Goal: Information Seeking & Learning: Learn about a topic

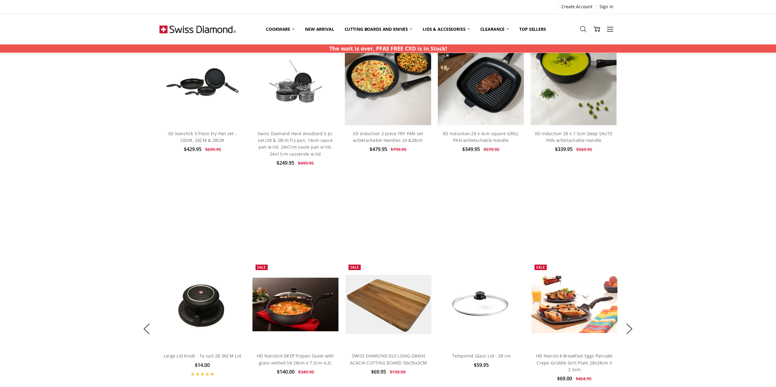
scroll to position [305, 0]
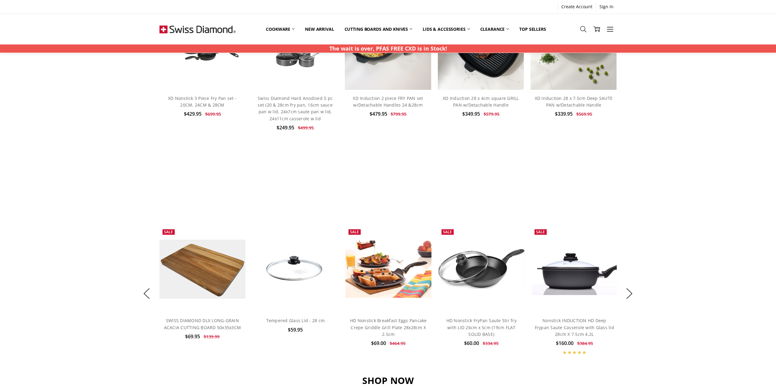
drag, startPoint x: 585, startPoint y: 30, endPoint x: 576, endPoint y: 32, distance: 9.3
click at [585, 30] on use at bounding box center [583, 29] width 6 height 6
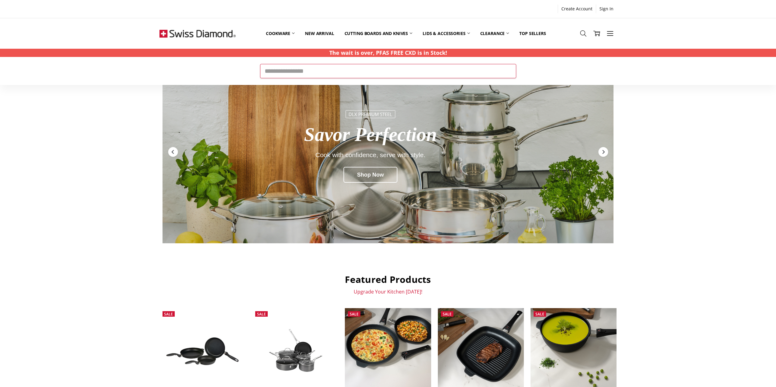
click at [289, 72] on input "Search" at bounding box center [388, 71] width 256 height 14
type input "******"
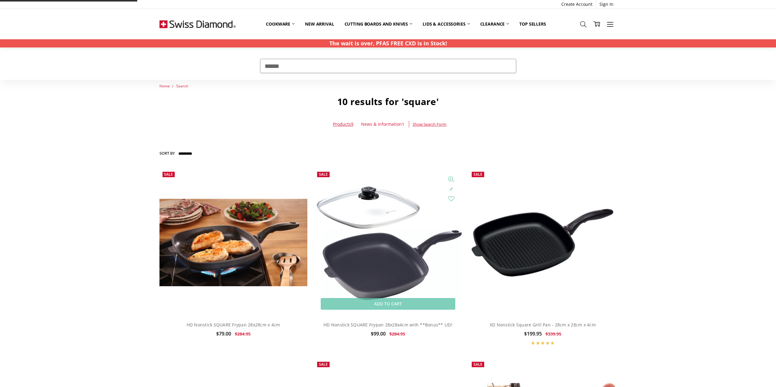
scroll to position [61, 0]
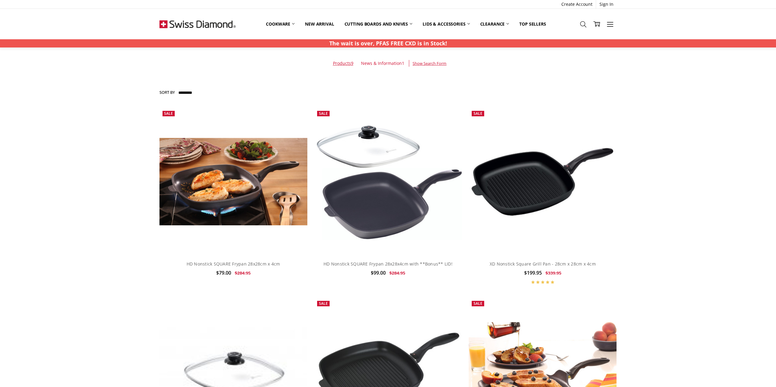
click at [706, 196] on div "Home Search 10 results for 'square' Products 9 News & Information 1 Hide Search…" at bounding box center [388, 345] width 776 height 646
click at [376, 220] on img at bounding box center [388, 181] width 148 height 117
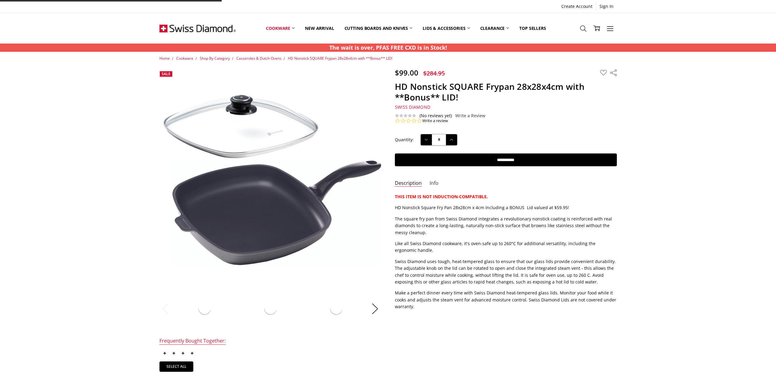
click at [435, 184] on link "Info" at bounding box center [434, 183] width 9 height 7
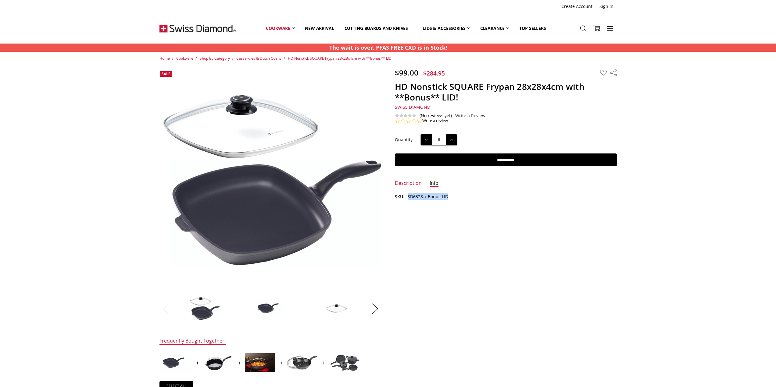
drag, startPoint x: 448, startPoint y: 198, endPoint x: 408, endPoint y: 196, distance: 40.3
click at [408, 196] on dl "SKU: SD6328 + Bonus LID" at bounding box center [506, 197] width 222 height 7
copy dd "SD6328 + Bonus LID"
click at [585, 30] on icon at bounding box center [583, 28] width 7 height 7
click at [413, 66] on input "Search" at bounding box center [388, 66] width 256 height 14
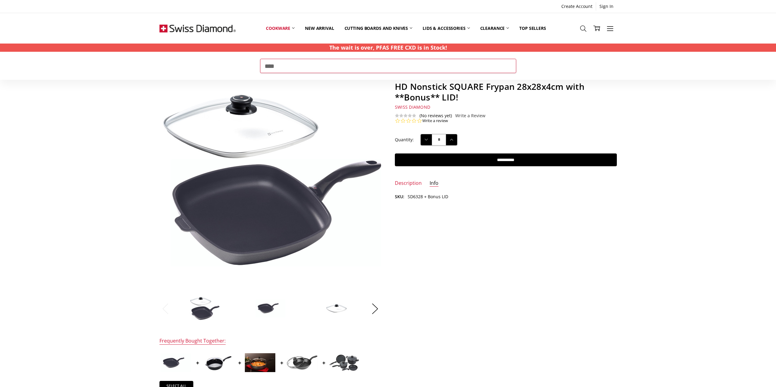
type input "****"
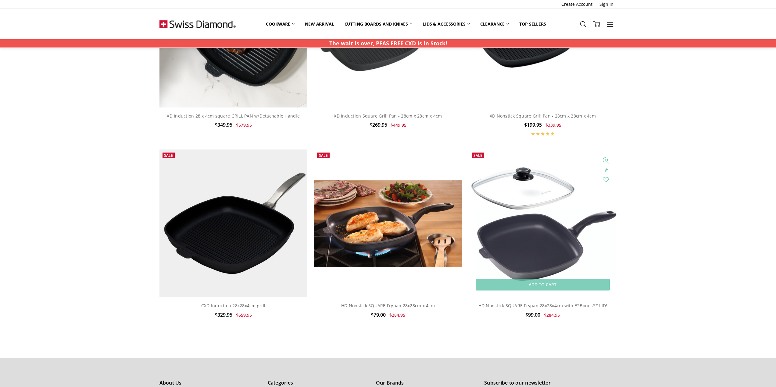
scroll to position [244, 0]
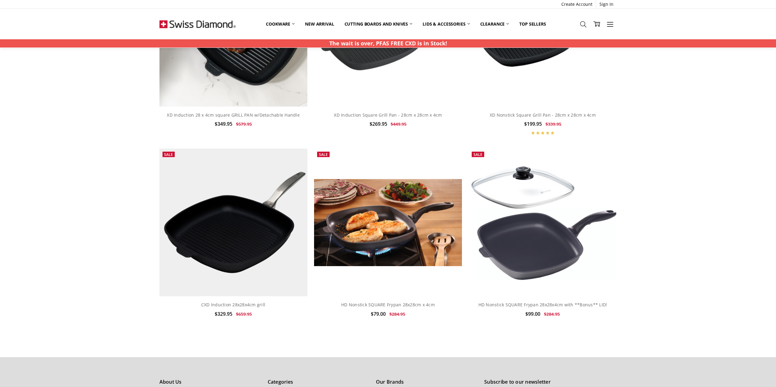
click at [681, 177] on div "Home Search 6 results for '6328' Products 6 News & Information 0 Hide Search Fo…" at bounding box center [388, 84] width 776 height 491
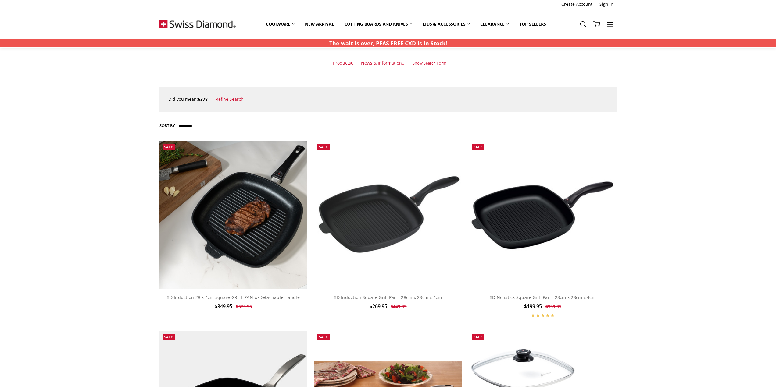
scroll to position [0, 0]
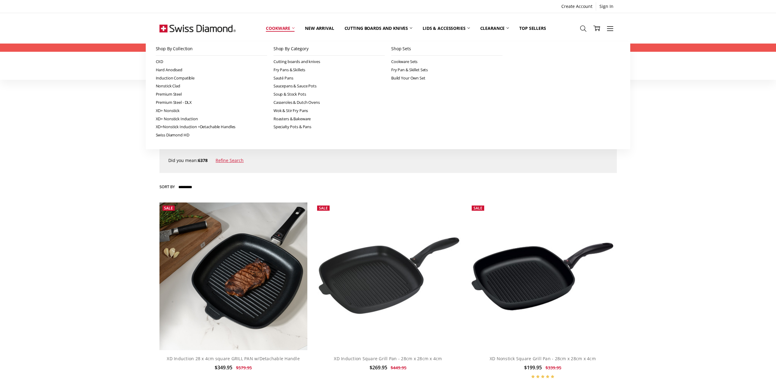
click at [277, 29] on link "Cookware" at bounding box center [280, 28] width 39 height 27
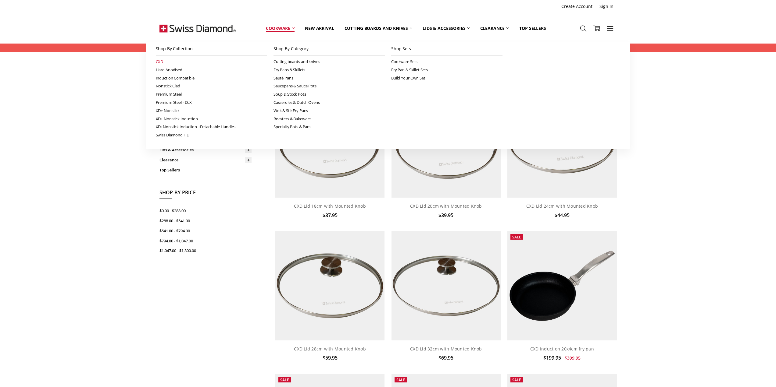
click at [157, 61] on link "CXD" at bounding box center [211, 62] width 111 height 8
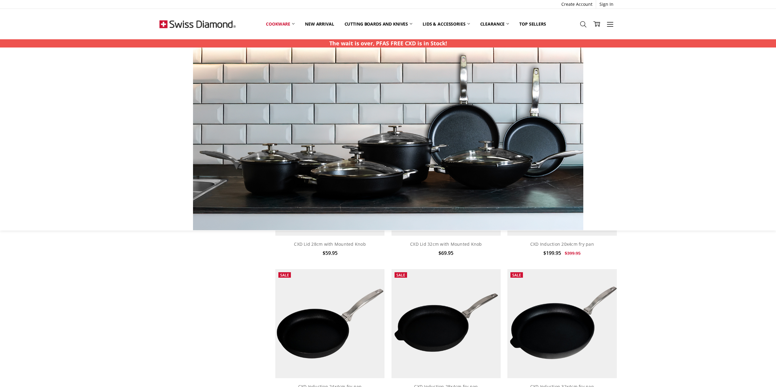
scroll to position [61, 0]
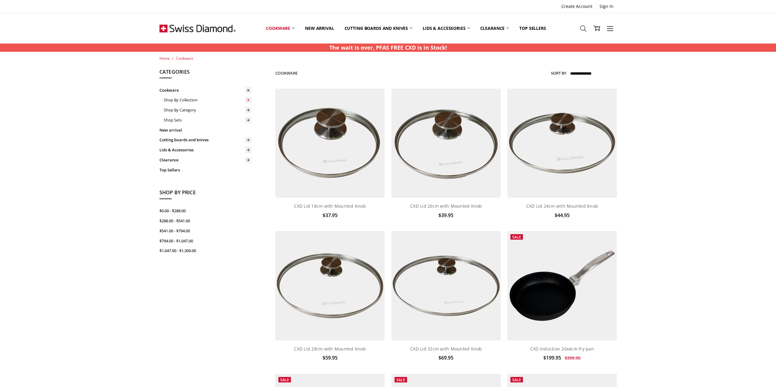
click at [250, 98] on icon at bounding box center [248, 100] width 5 height 5
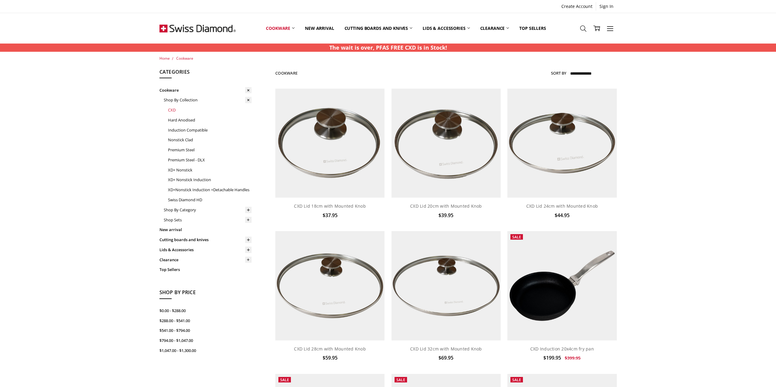
click at [173, 109] on link "CXD" at bounding box center [210, 110] width 84 height 10
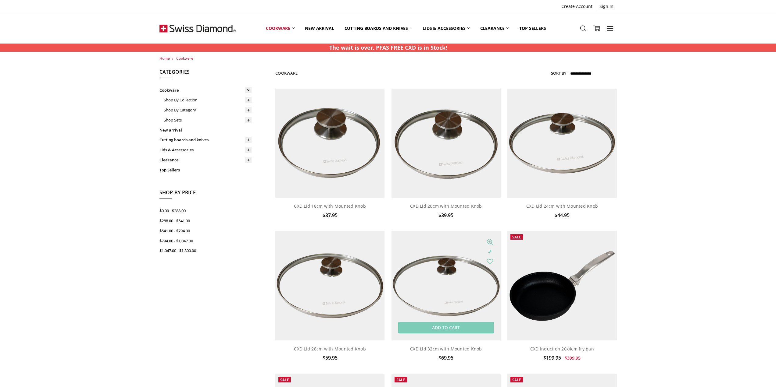
click at [446, 292] on img at bounding box center [445, 285] width 109 height 109
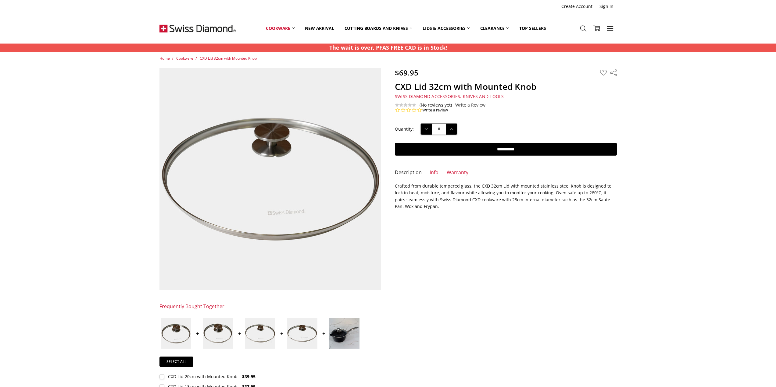
click at [507, 233] on div "$69.95 MSRP: You save Add to Wish List" at bounding box center [387, 251] width 471 height 367
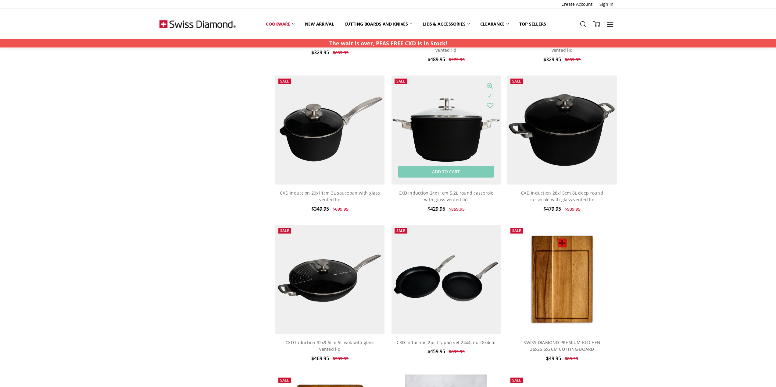
scroll to position [915, 0]
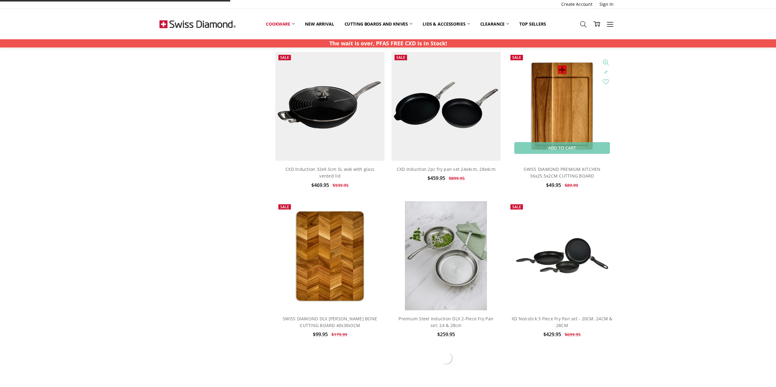
click at [559, 128] on img at bounding box center [562, 106] width 84 height 109
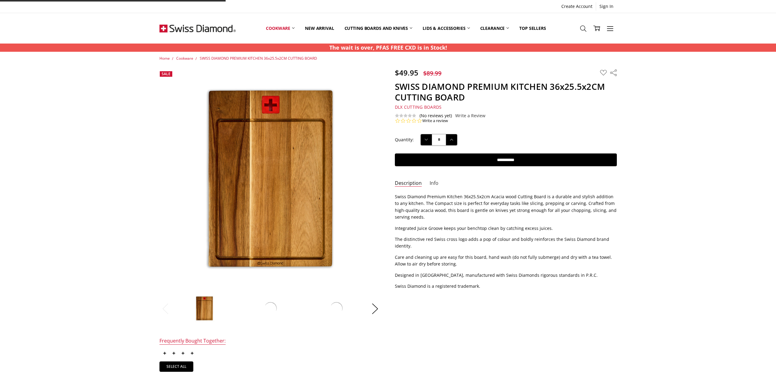
click at [433, 183] on link "Info" at bounding box center [434, 183] width 9 height 7
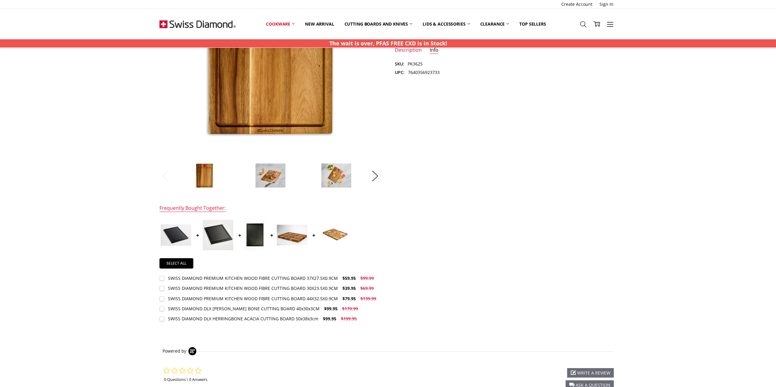
scroll to position [61, 0]
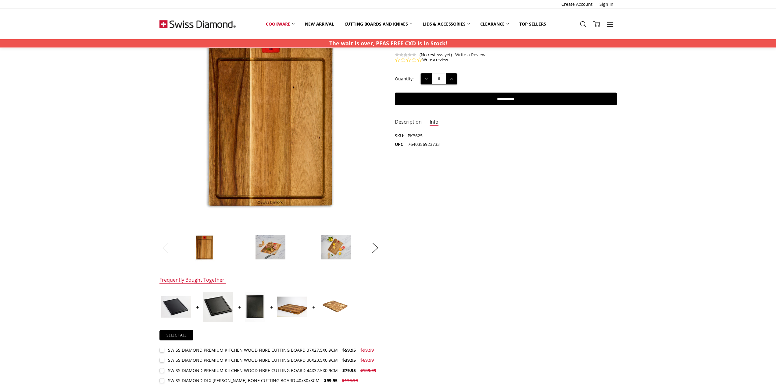
click at [399, 122] on link "Description" at bounding box center [408, 122] width 27 height 7
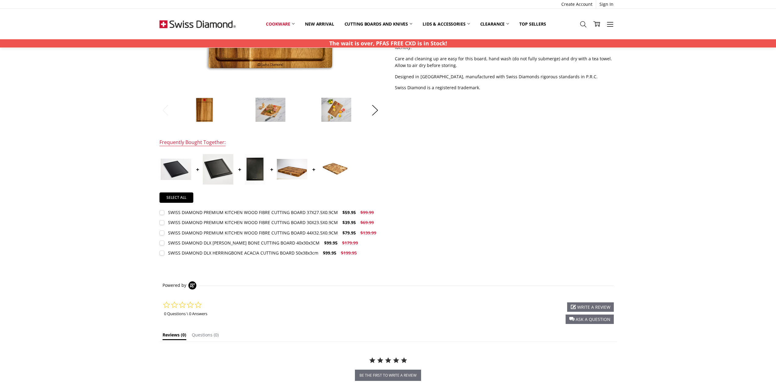
scroll to position [335, 0]
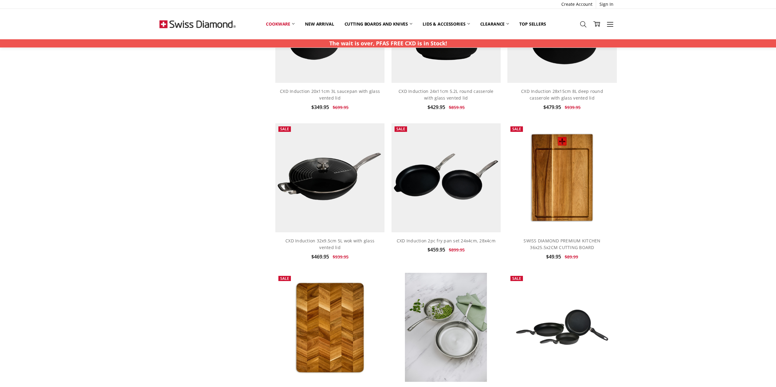
scroll to position [947, 0]
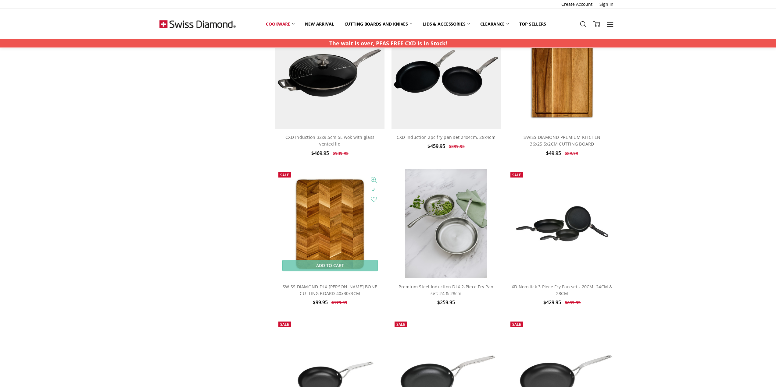
click at [337, 241] on img at bounding box center [329, 224] width 89 height 109
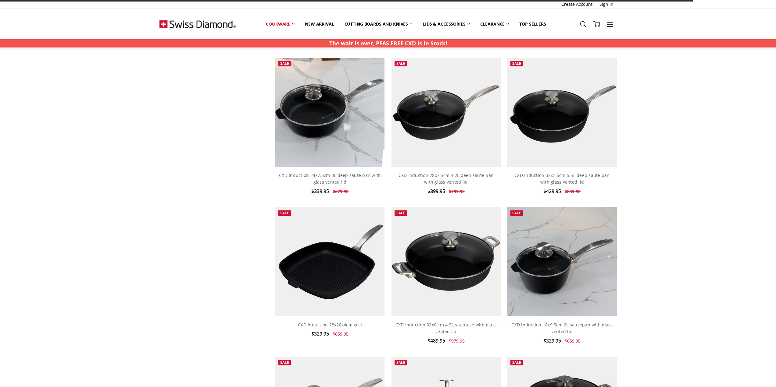
scroll to position [383, 0]
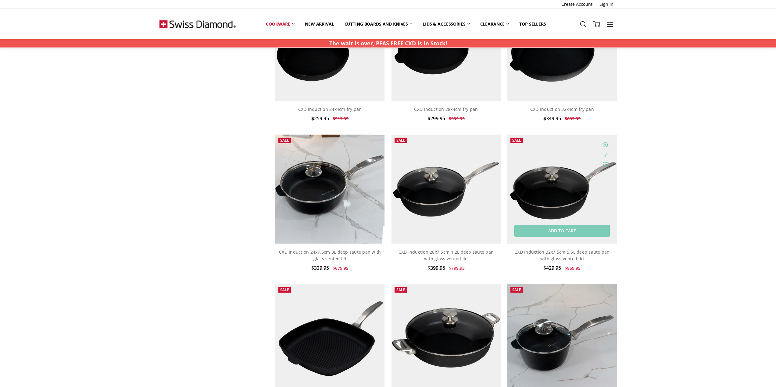
click at [552, 195] on img at bounding box center [561, 189] width 109 height 109
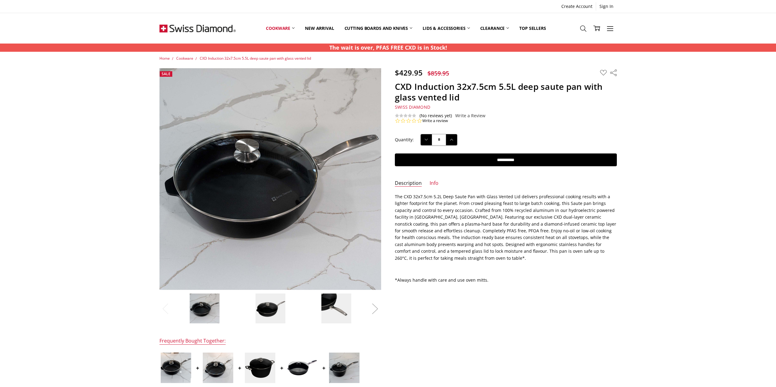
click at [375, 309] on button "Next" at bounding box center [375, 309] width 12 height 19
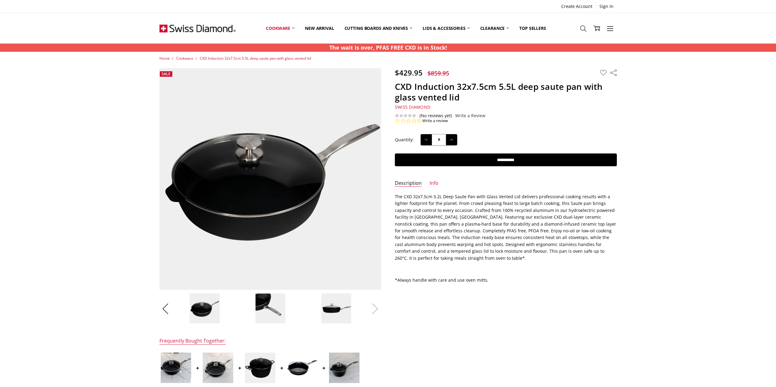
click at [377, 309] on button "Next" at bounding box center [375, 309] width 12 height 19
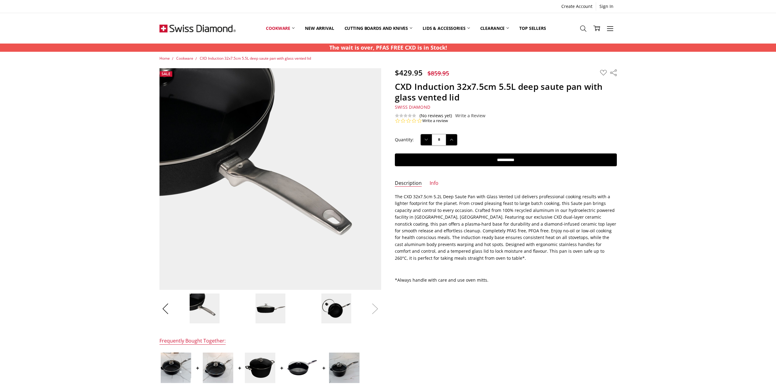
click at [376, 309] on button "Next" at bounding box center [375, 309] width 12 height 19
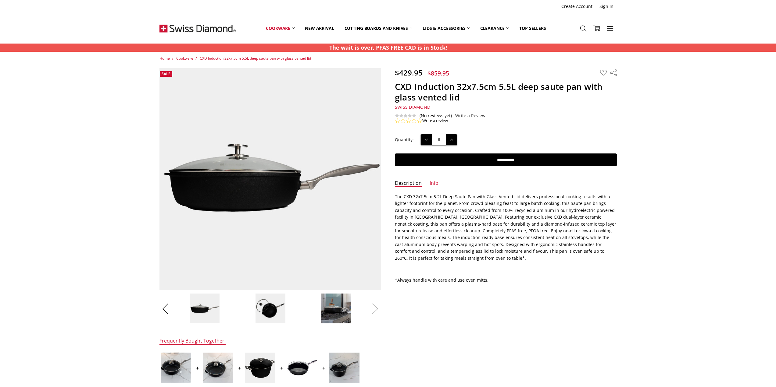
click at [376, 309] on button "Next" at bounding box center [375, 309] width 12 height 19
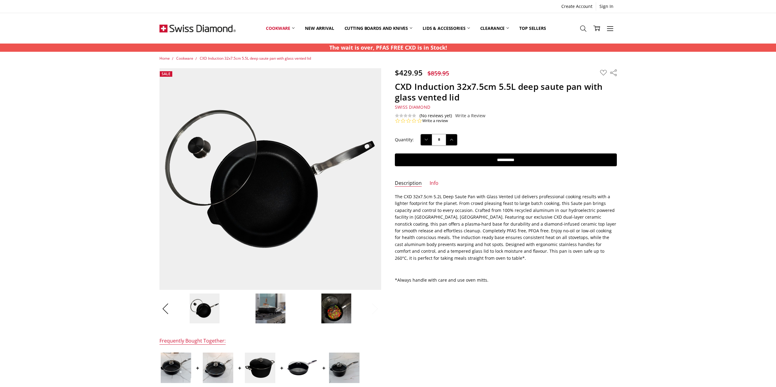
click at [376, 309] on button "Next" at bounding box center [375, 309] width 12 height 19
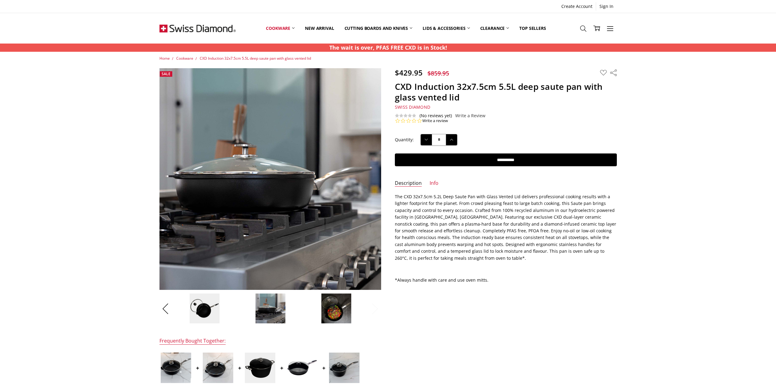
click at [376, 309] on button "Next" at bounding box center [375, 309] width 12 height 19
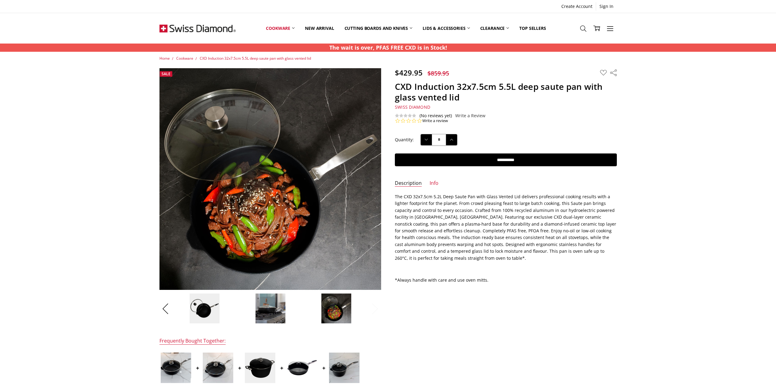
click at [376, 309] on button "Next" at bounding box center [375, 309] width 12 height 19
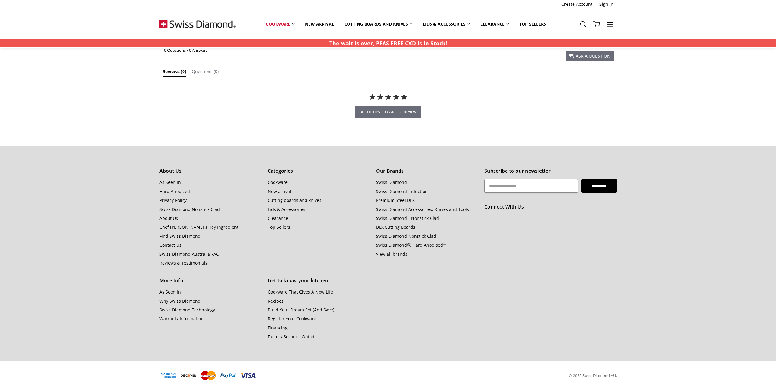
scroll to position [473, 0]
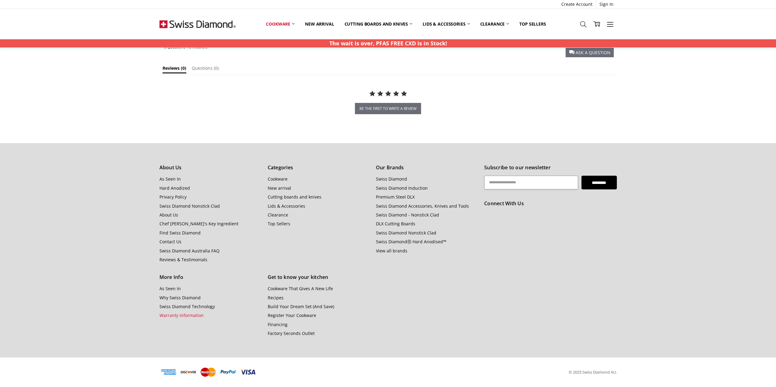
click at [179, 316] on link "Warranty Information" at bounding box center [181, 316] width 44 height 6
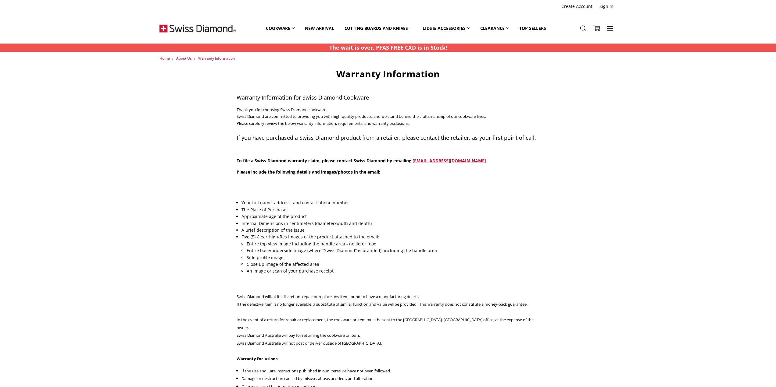
drag, startPoint x: 583, startPoint y: 29, endPoint x: 566, endPoint y: 34, distance: 17.3
click at [583, 29] on icon at bounding box center [583, 28] width 7 height 7
click at [282, 68] on input "Search" at bounding box center [388, 66] width 256 height 14
type input "********"
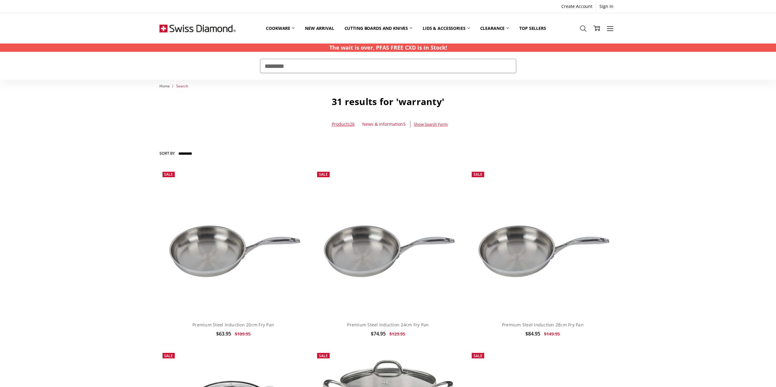
click at [161, 87] on span "Home" at bounding box center [164, 86] width 10 height 5
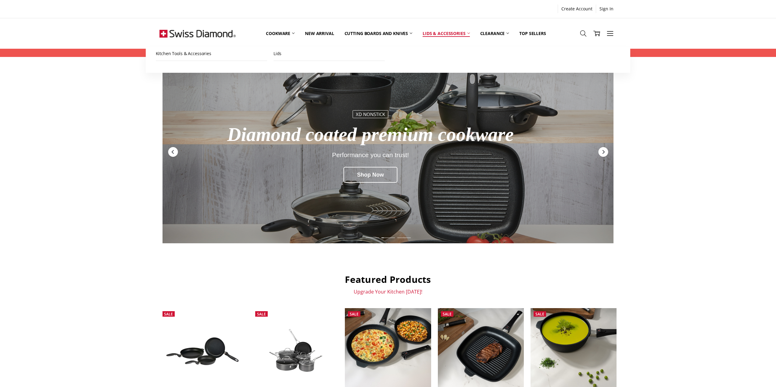
click at [437, 34] on link "Lids & Accessories" at bounding box center [445, 33] width 57 height 27
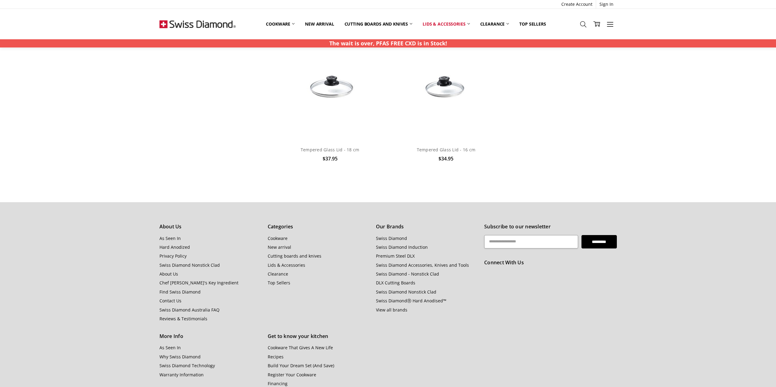
scroll to position [1729, 0]
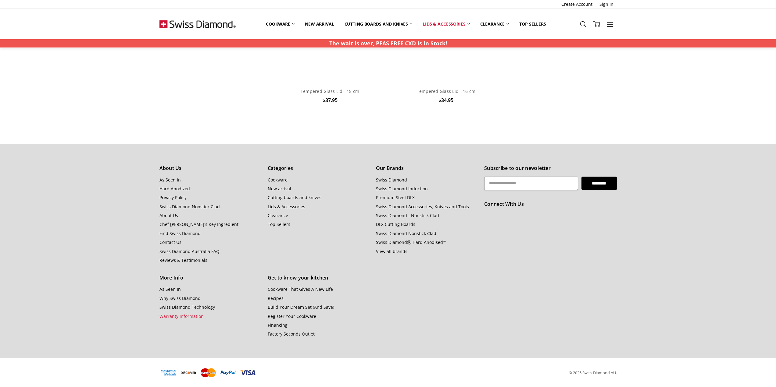
click at [178, 316] on link "Warranty Information" at bounding box center [181, 317] width 44 height 6
